Goal: Browse casually

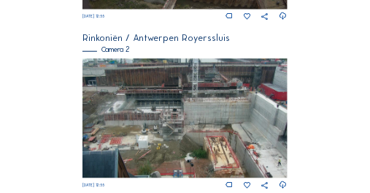
scroll to position [278, 0]
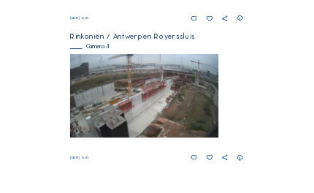
scroll to position [766, 0]
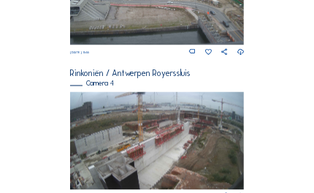
scroll to position [628, 0]
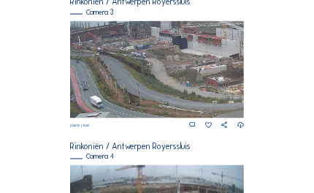
drag, startPoint x: 81, startPoint y: 45, endPoint x: 112, endPoint y: 54, distance: 31.9
click at [131, 54] on img at bounding box center [157, 70] width 174 height 98
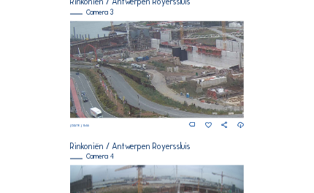
click at [103, 57] on img at bounding box center [157, 70] width 174 height 98
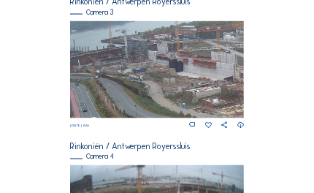
drag, startPoint x: 138, startPoint y: 48, endPoint x: 225, endPoint y: 118, distance: 111.2
click at [229, 123] on div "[DATE] 15:55" at bounding box center [157, 75] width 174 height 109
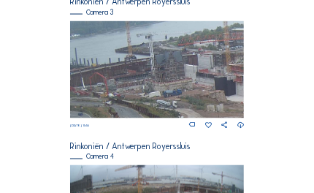
drag, startPoint x: 100, startPoint y: 66, endPoint x: 183, endPoint y: 103, distance: 90.9
click at [183, 103] on img at bounding box center [157, 70] width 174 height 98
